Goal: Obtain resource: Obtain resource

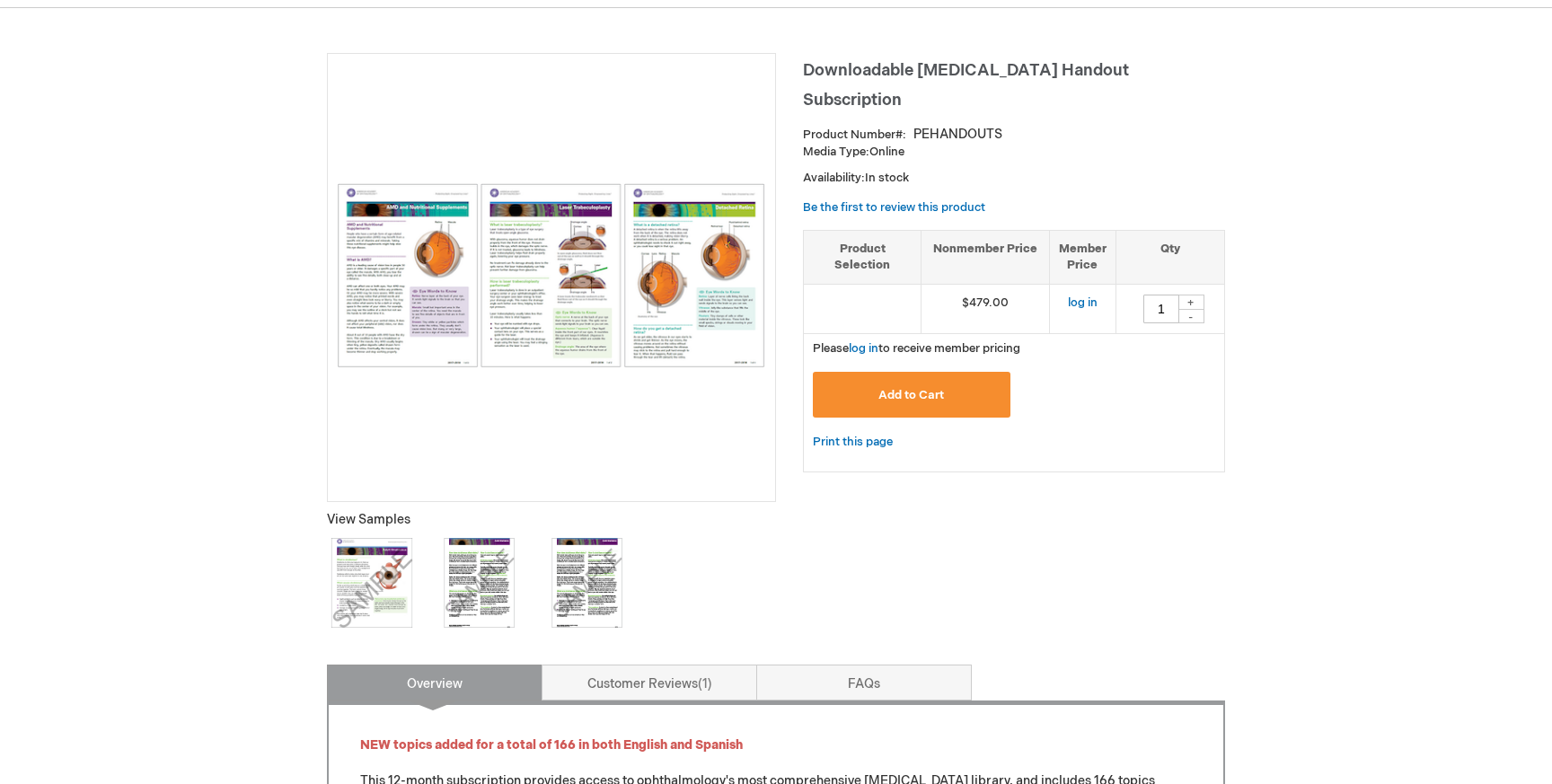
scroll to position [220, 0]
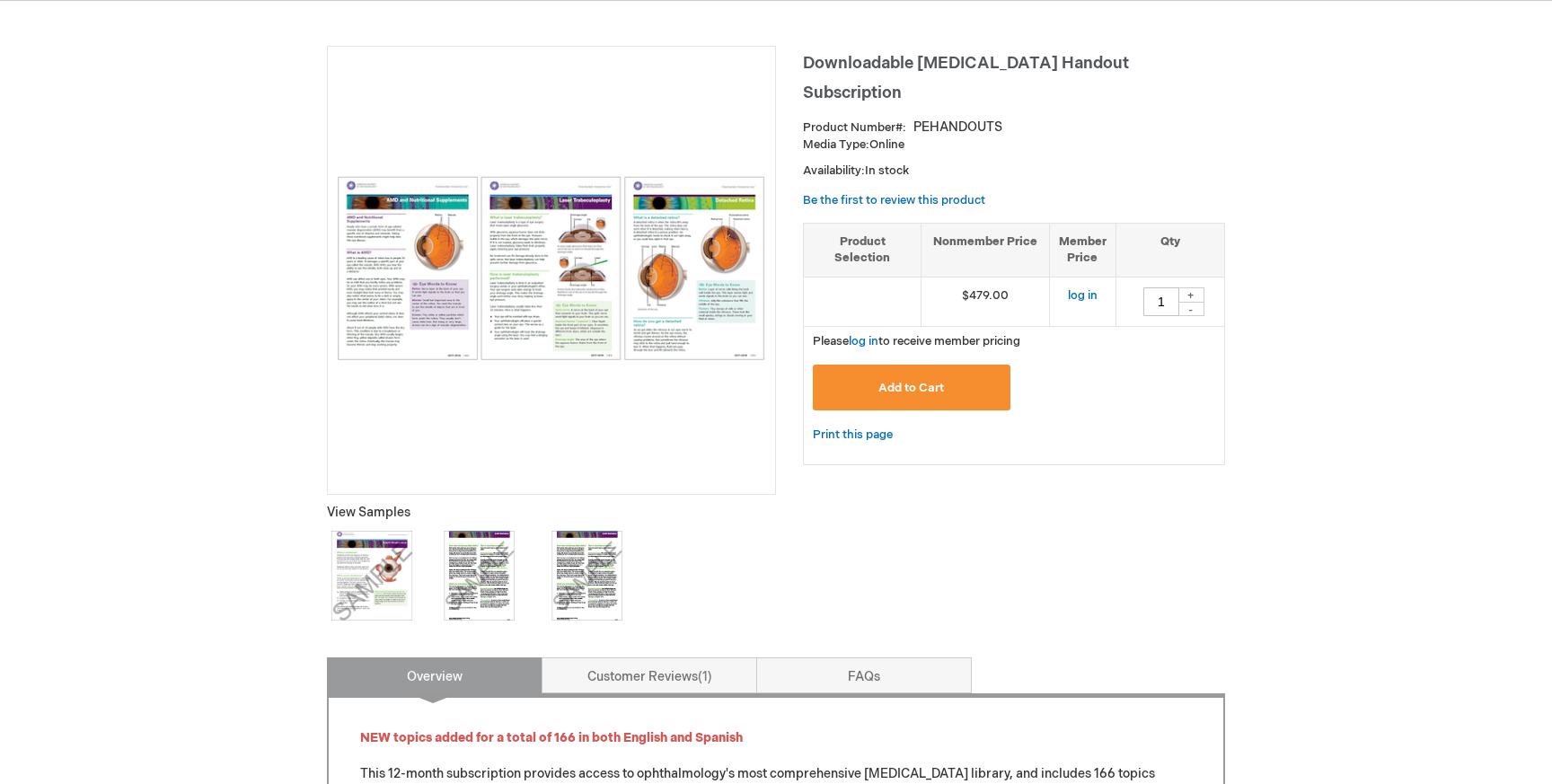
click at [372, 584] on img at bounding box center [372, 576] width 90 height 90
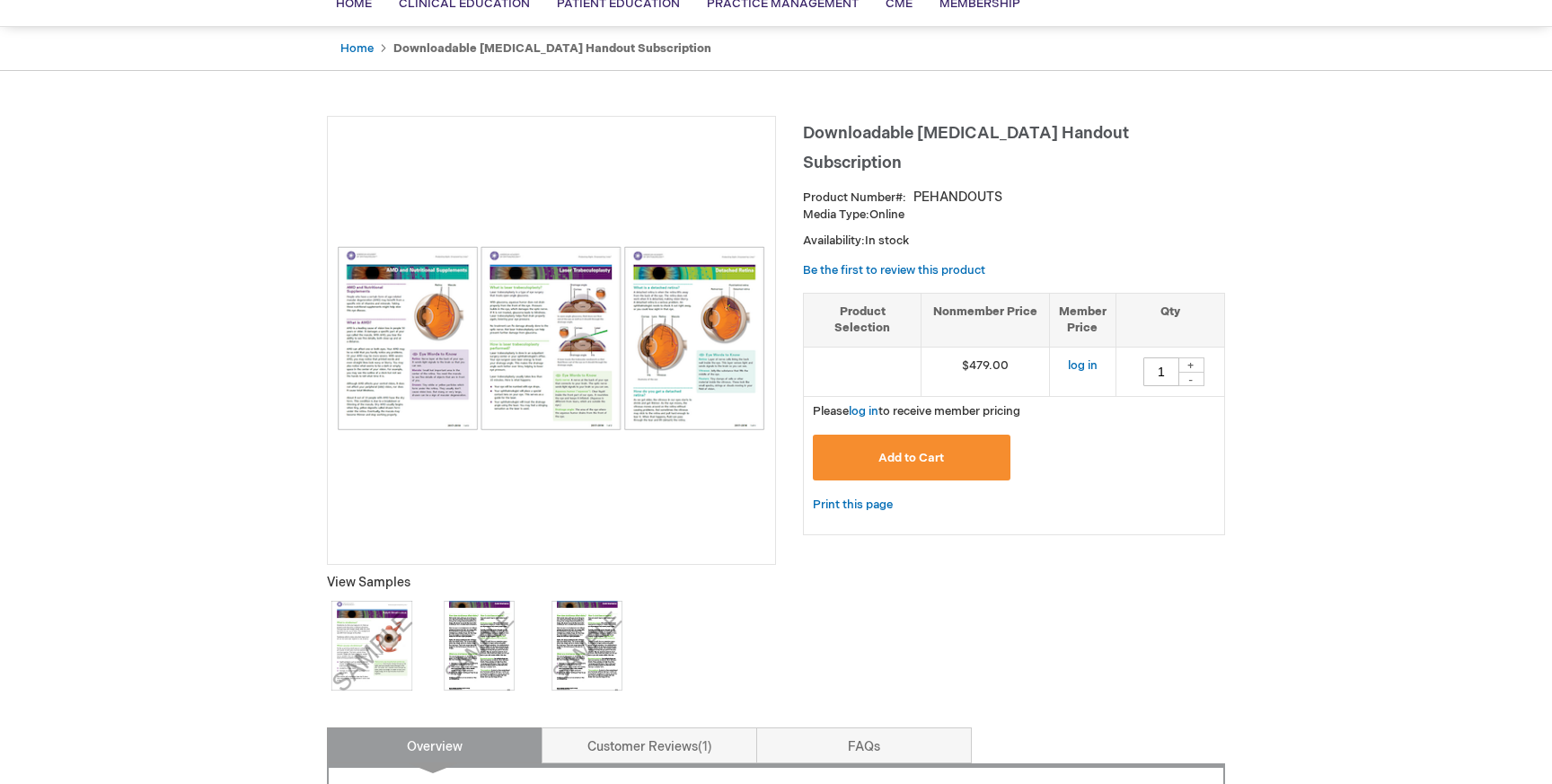
scroll to position [148, 0]
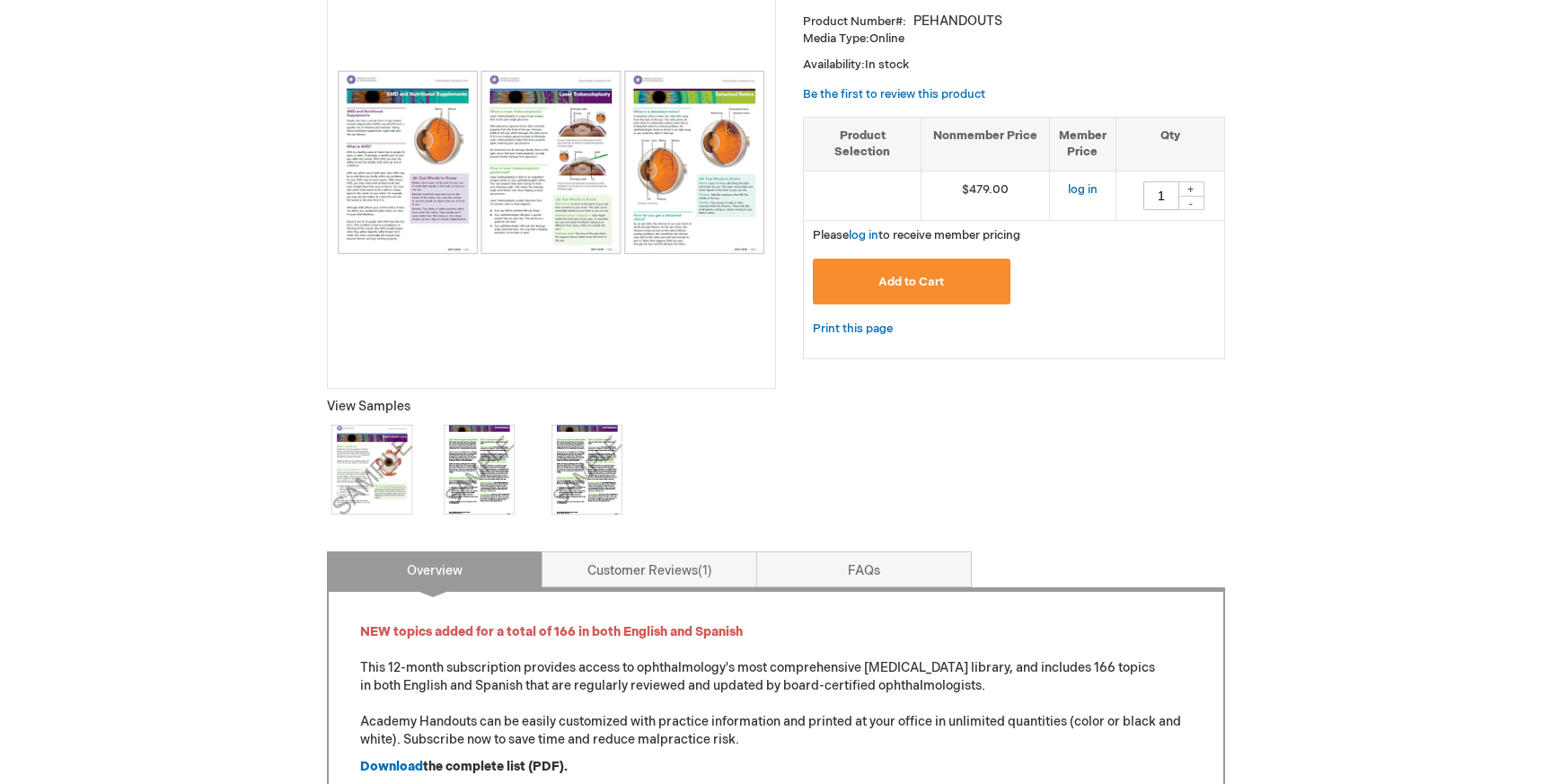
scroll to position [0, 0]
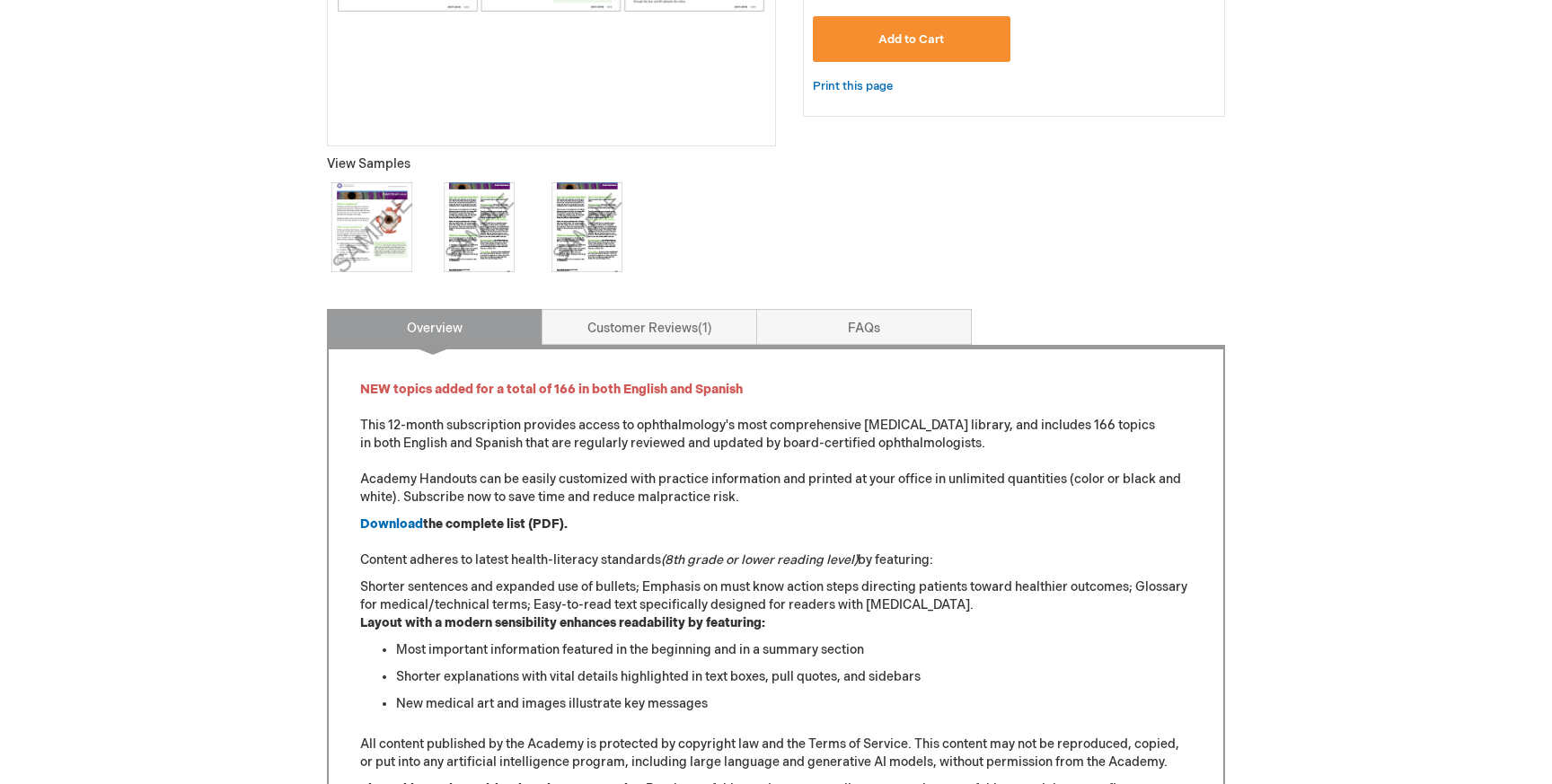
scroll to position [576, 0]
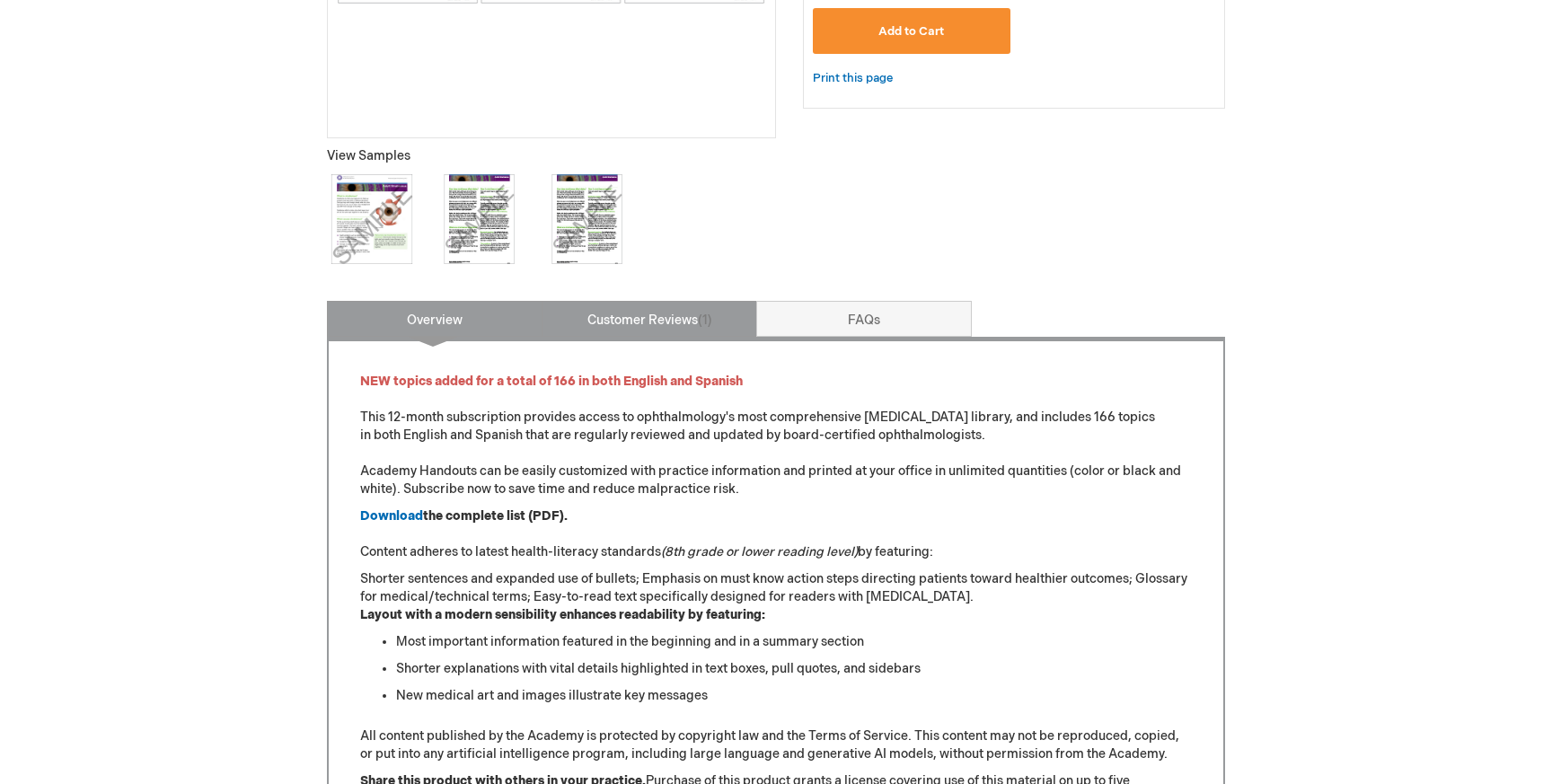
click at [655, 306] on link "Customer Reviews 1" at bounding box center [649, 318] width 215 height 36
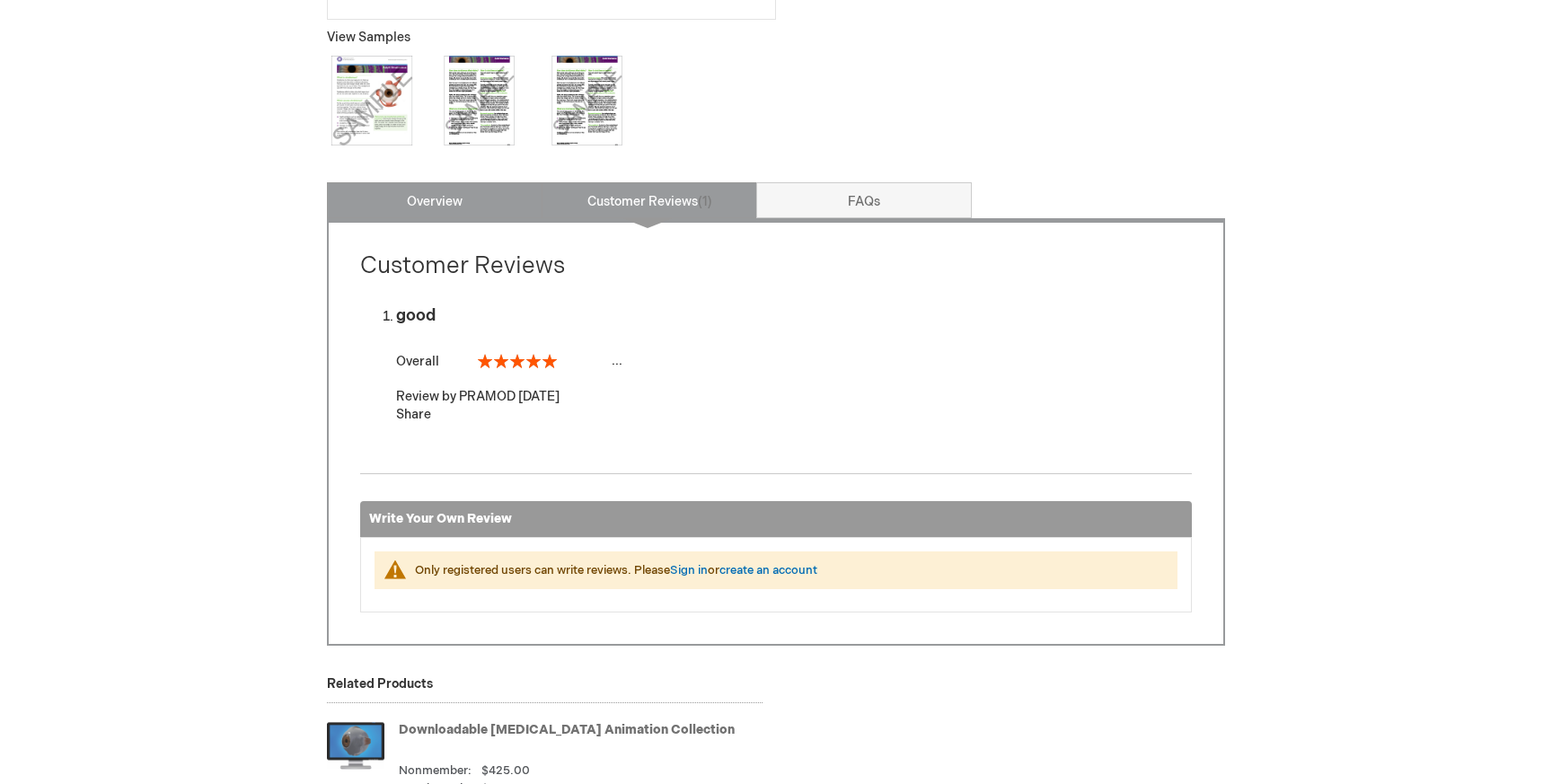
click at [471, 205] on link "Overview" at bounding box center [435, 200] width 215 height 36
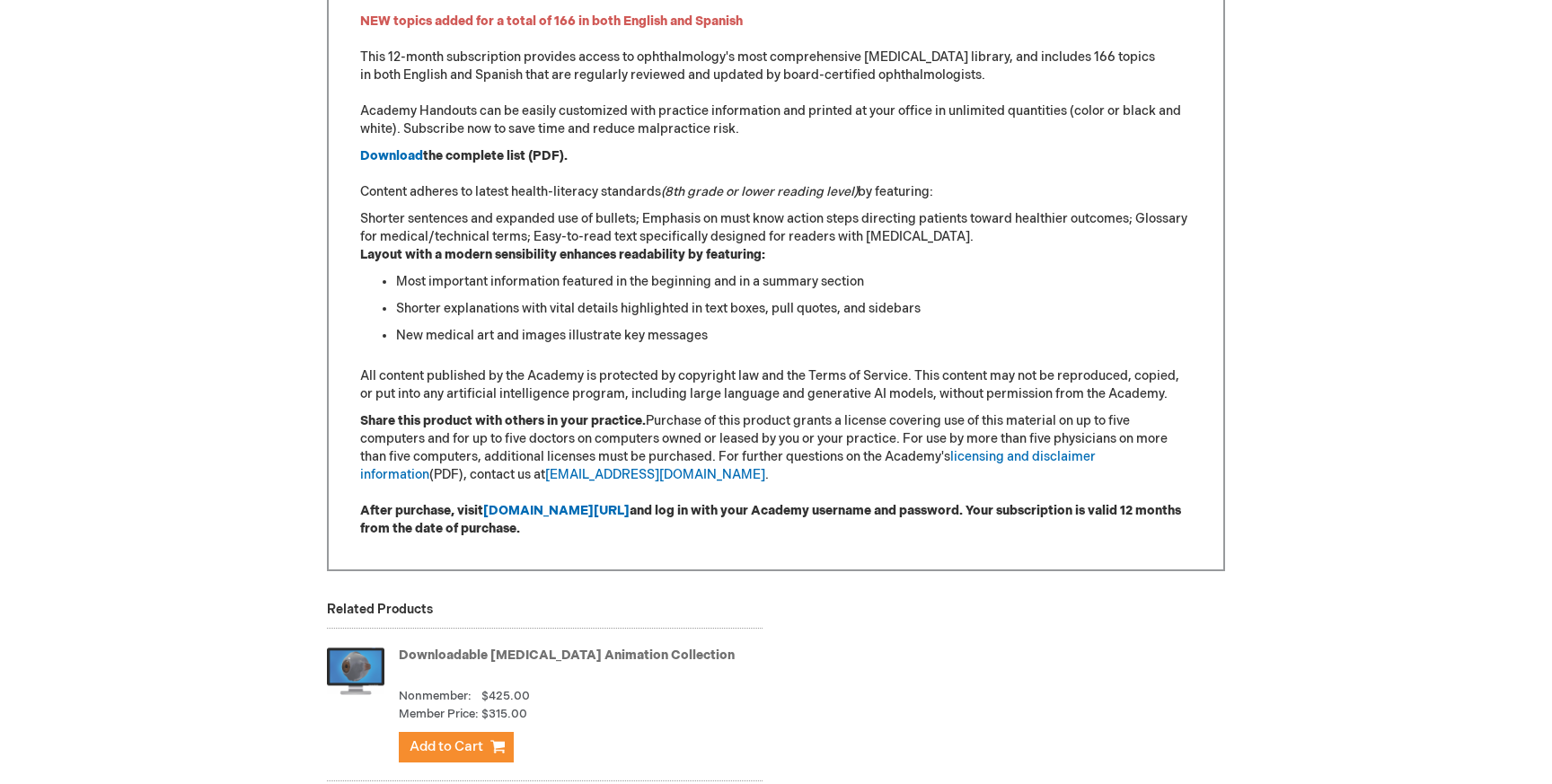
scroll to position [933, 0]
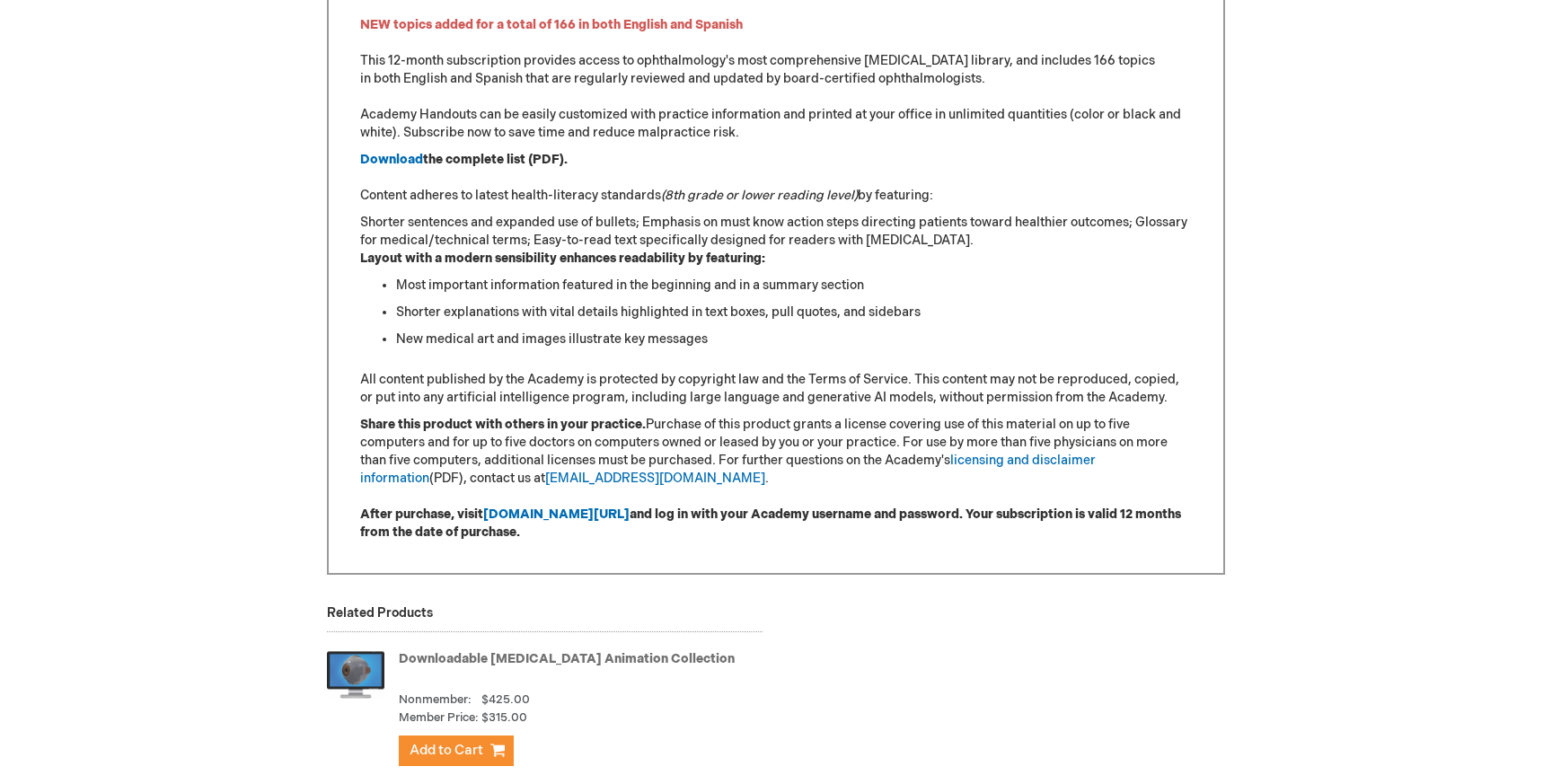
click at [423, 162] on strong "the complete list (PDF)." at bounding box center [495, 160] width 145 height 16
click at [410, 162] on strong "Download" at bounding box center [392, 160] width 63 height 16
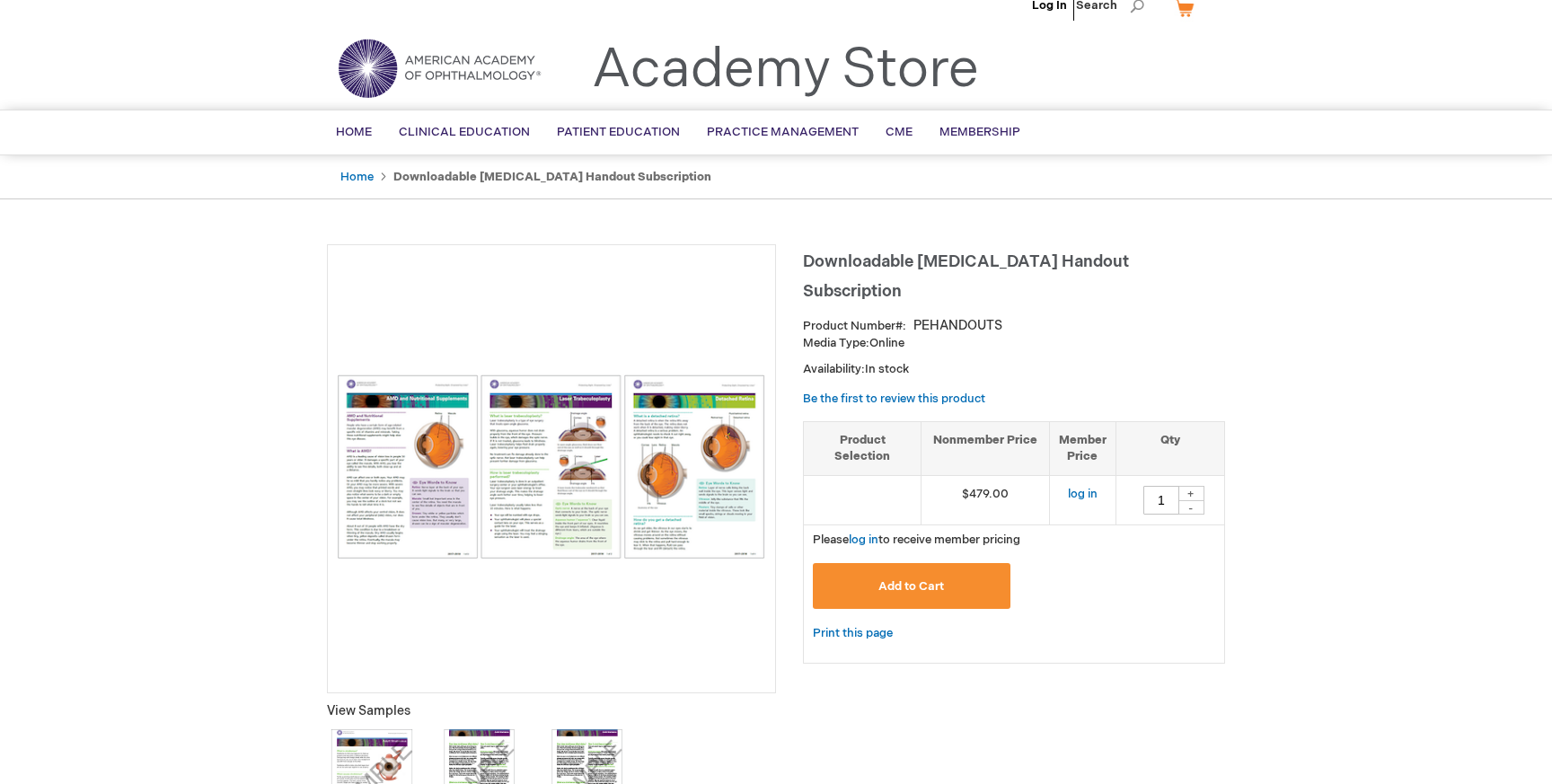
scroll to position [27, 0]
